Goal: Information Seeking & Learning: Learn about a topic

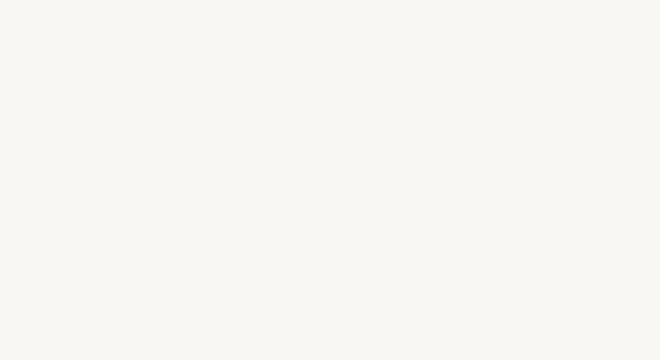
select select "FR"
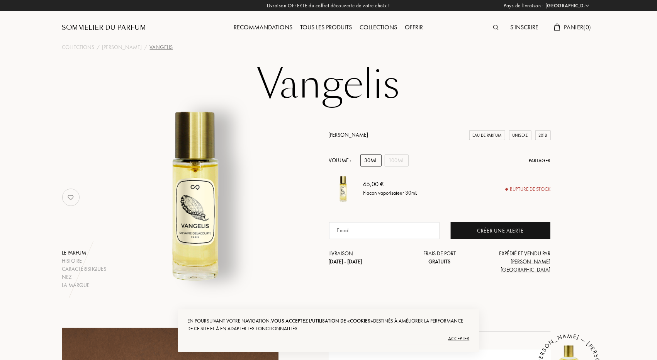
click at [321, 26] on div "Tous les produits" at bounding box center [327, 28] width 60 height 10
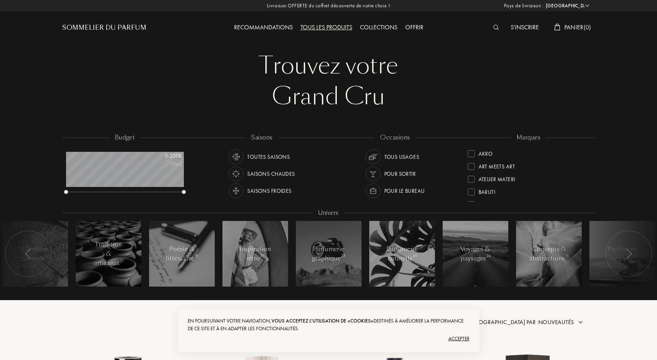
select select "FR"
click at [261, 193] on div "Saisons froides" at bounding box center [269, 191] width 44 height 15
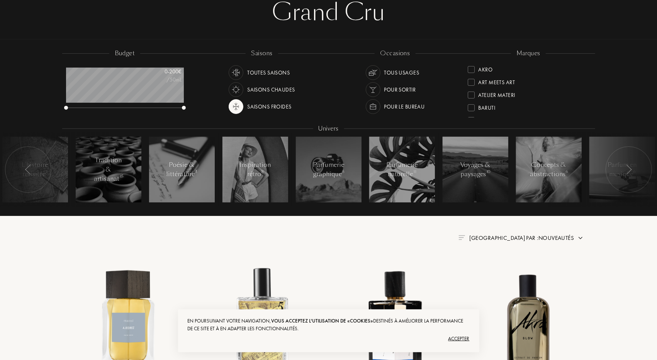
scroll to position [87, 0]
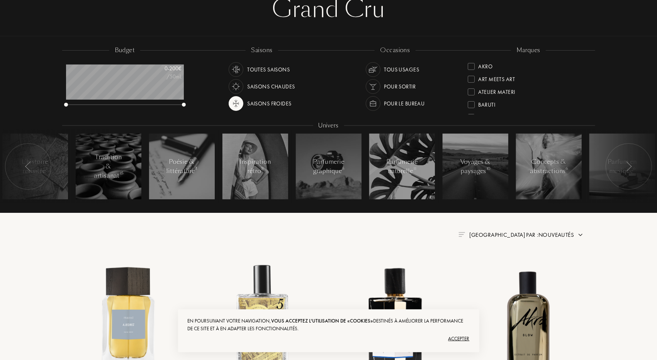
click at [404, 102] on div "Pour le bureau" at bounding box center [405, 103] width 41 height 15
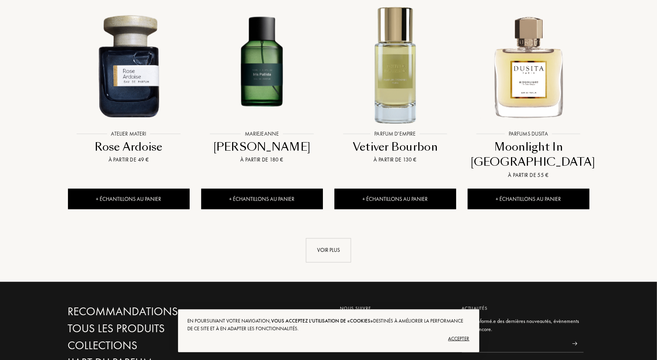
scroll to position [764, 0]
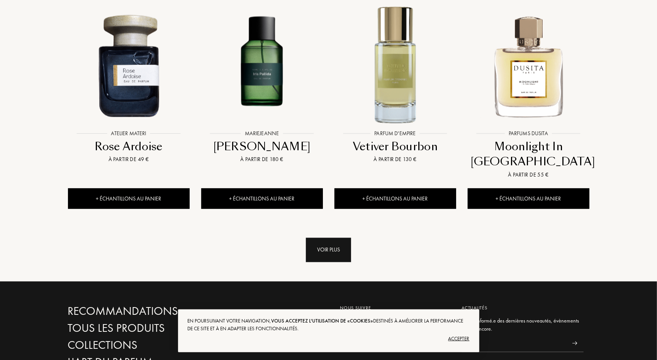
click at [336, 241] on div "Voir plus" at bounding box center [328, 250] width 45 height 24
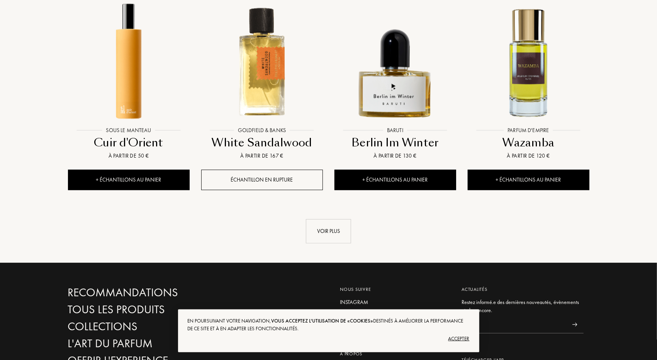
scroll to position [1430, 0]
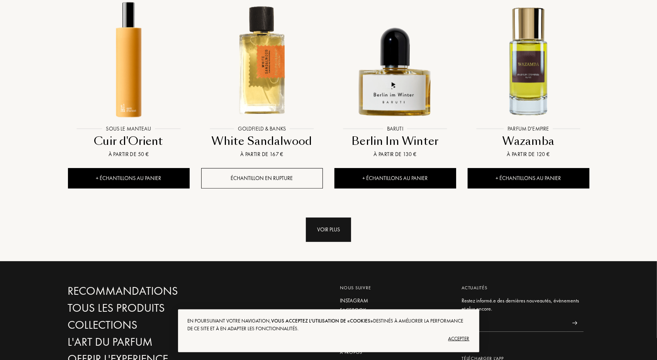
click at [323, 231] on div "Voir plus" at bounding box center [328, 230] width 45 height 24
